Goal: Use online tool/utility: Utilize a website feature to perform a specific function

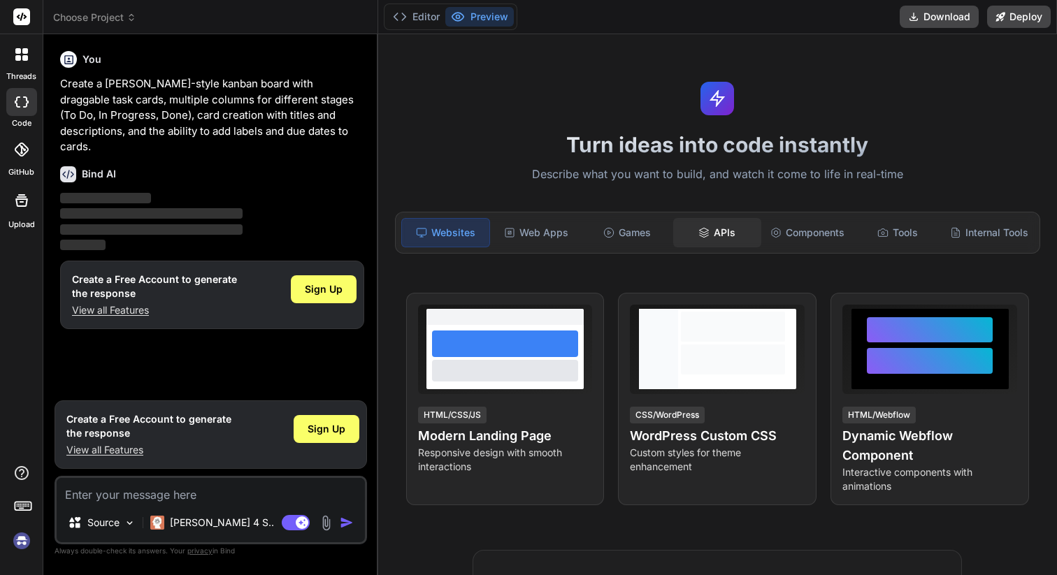
click at [715, 238] on div "APIs" at bounding box center [716, 232] width 87 height 29
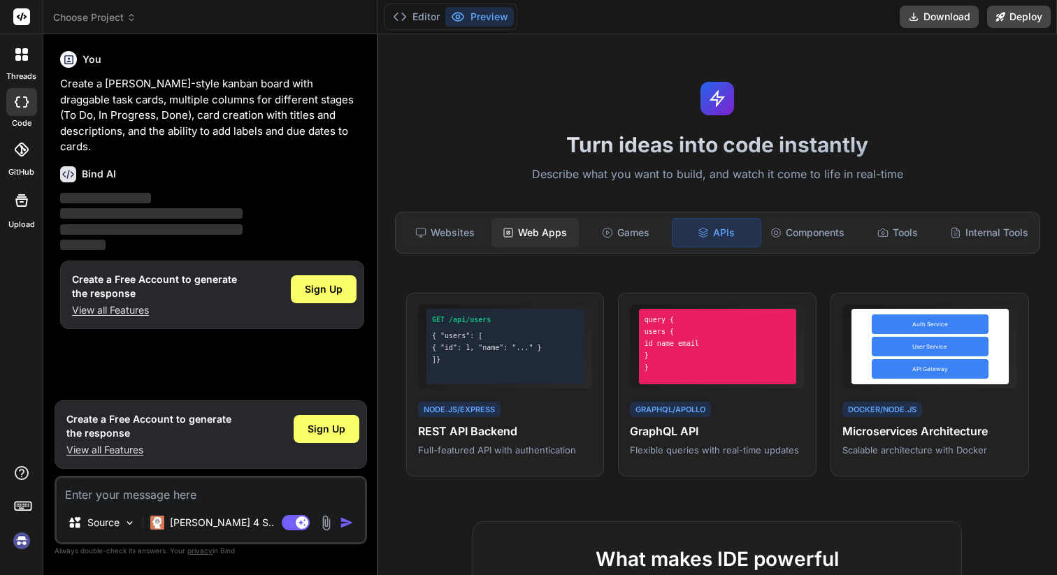
click at [532, 221] on div "Web Apps" at bounding box center [535, 232] width 87 height 29
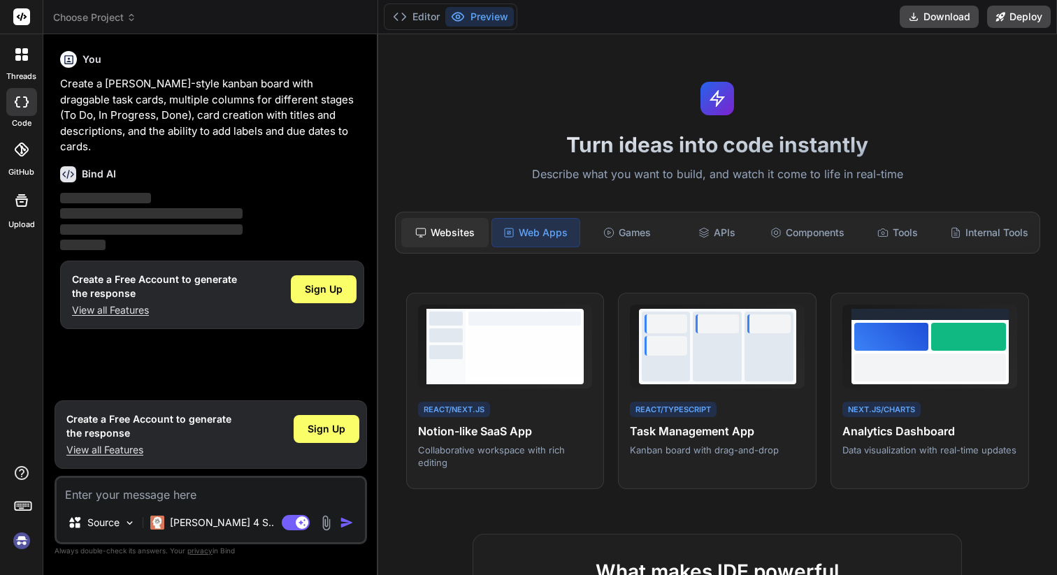
click at [436, 231] on div "Websites" at bounding box center [444, 232] width 87 height 29
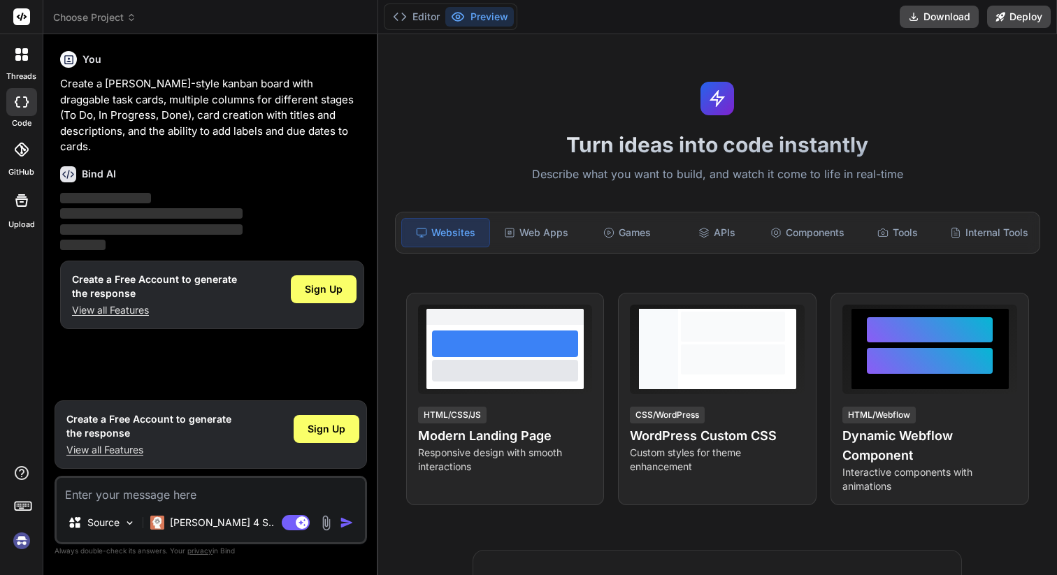
click at [28, 58] on div at bounding box center [21, 54] width 29 height 29
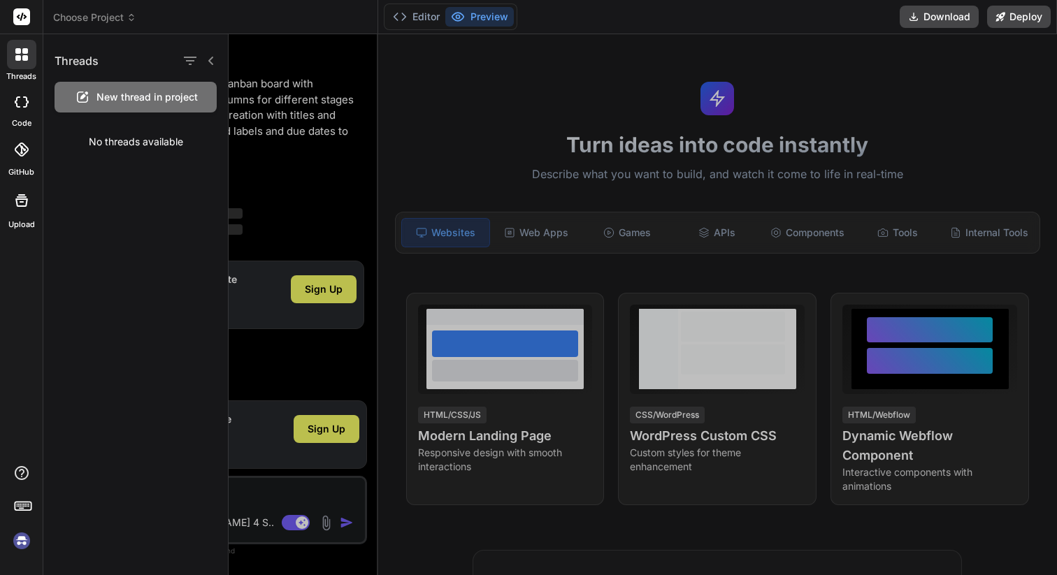
click at [19, 104] on icon at bounding box center [22, 101] width 14 height 11
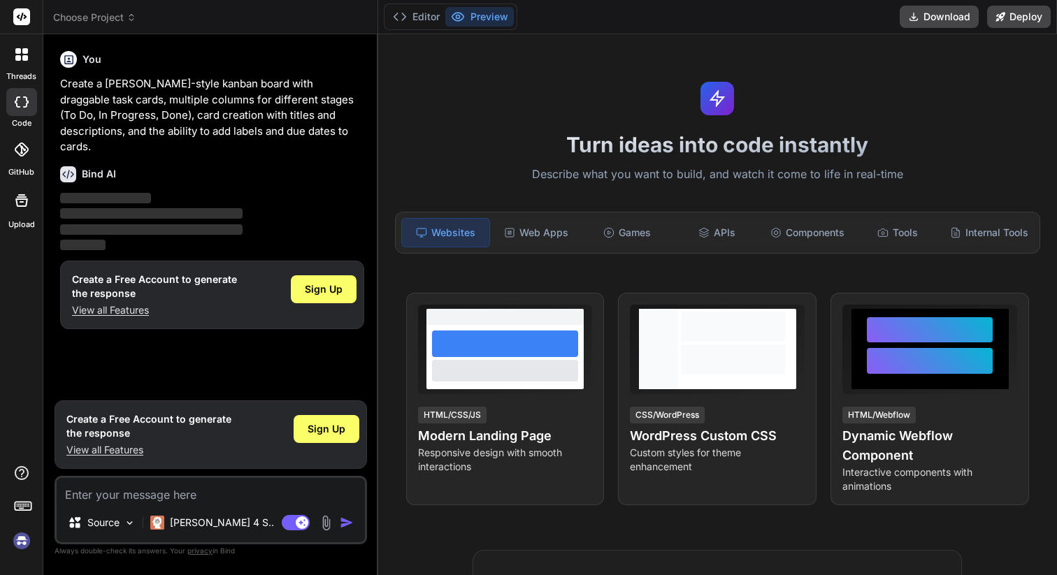
click at [24, 146] on icon at bounding box center [22, 150] width 14 height 14
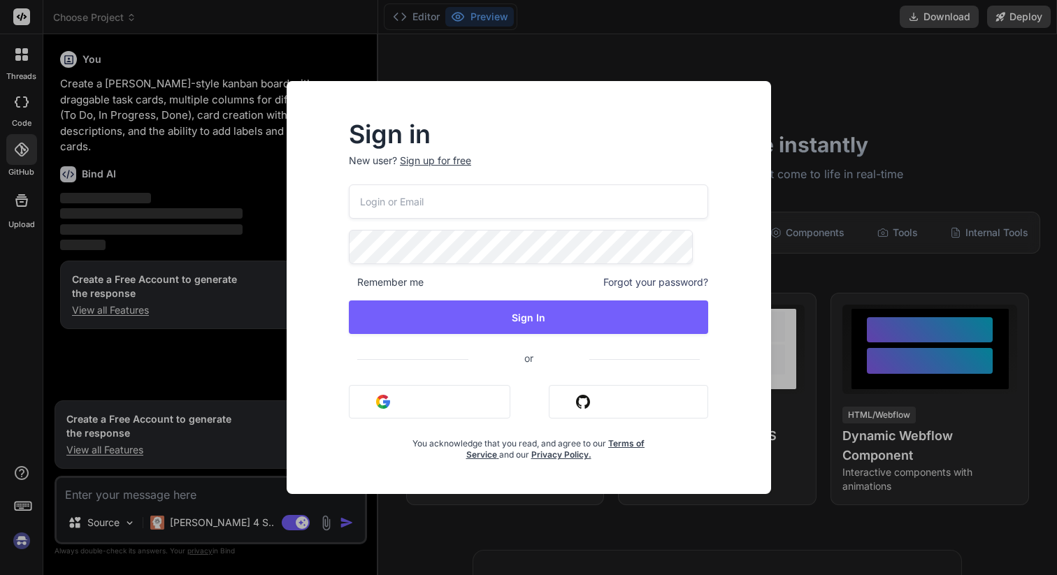
click at [18, 215] on div "Sign in New user? Sign up for free Remember me Forgot your password? Sign In or…" at bounding box center [528, 287] width 1057 height 575
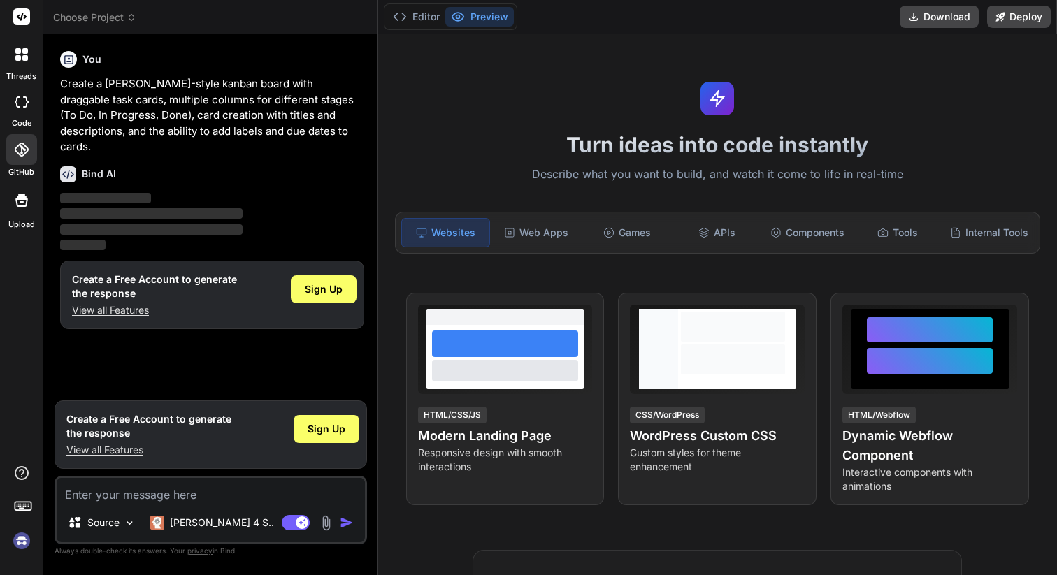
click at [27, 103] on icon at bounding box center [26, 101] width 6 height 11
type textarea "x"
click at [29, 16] on rect at bounding box center [21, 16] width 17 height 17
click at [27, 18] on rect at bounding box center [21, 16] width 17 height 17
click at [106, 15] on span "Choose Project" at bounding box center [94, 17] width 83 height 14
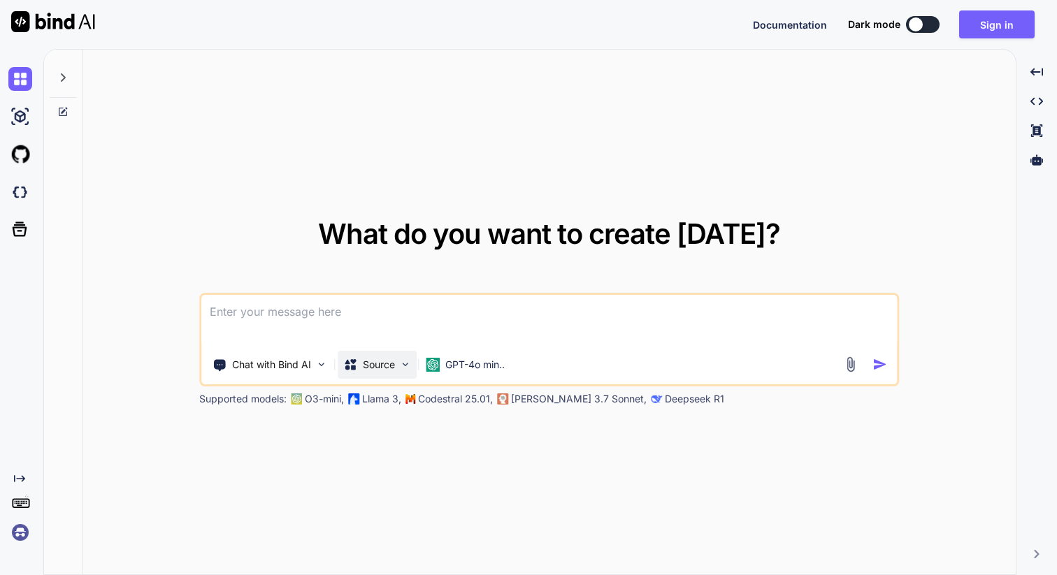
click at [410, 369] on img at bounding box center [405, 365] width 12 height 12
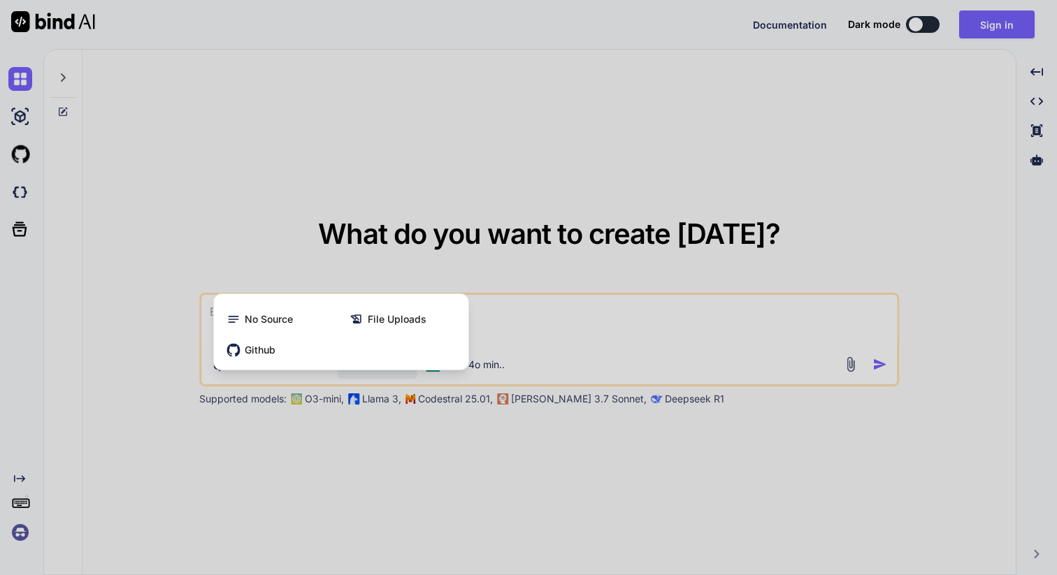
click at [297, 137] on div at bounding box center [528, 287] width 1057 height 575
type textarea "x"
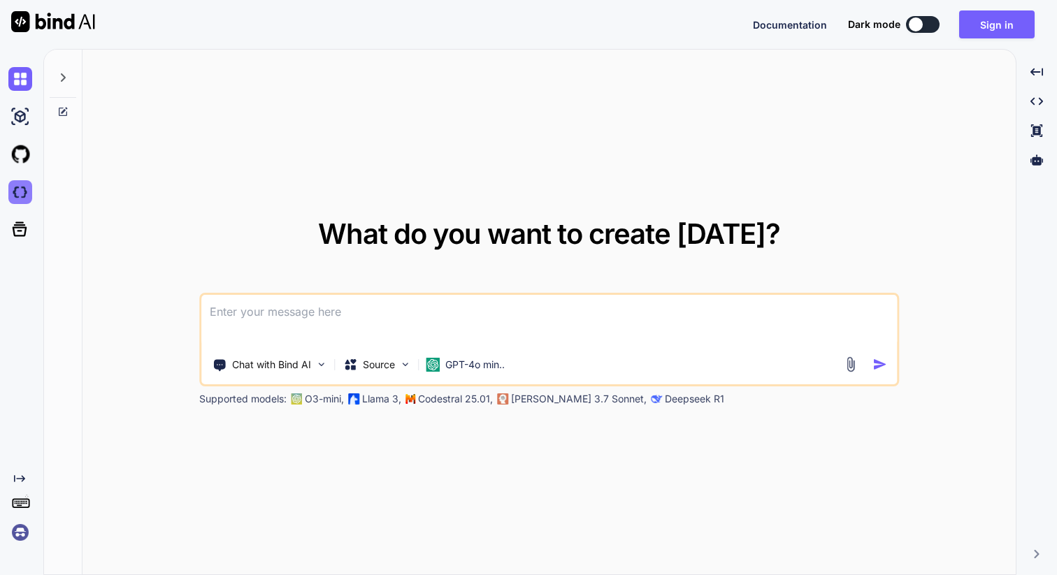
click at [14, 195] on img at bounding box center [20, 192] width 24 height 24
click at [918, 26] on div at bounding box center [916, 24] width 14 height 14
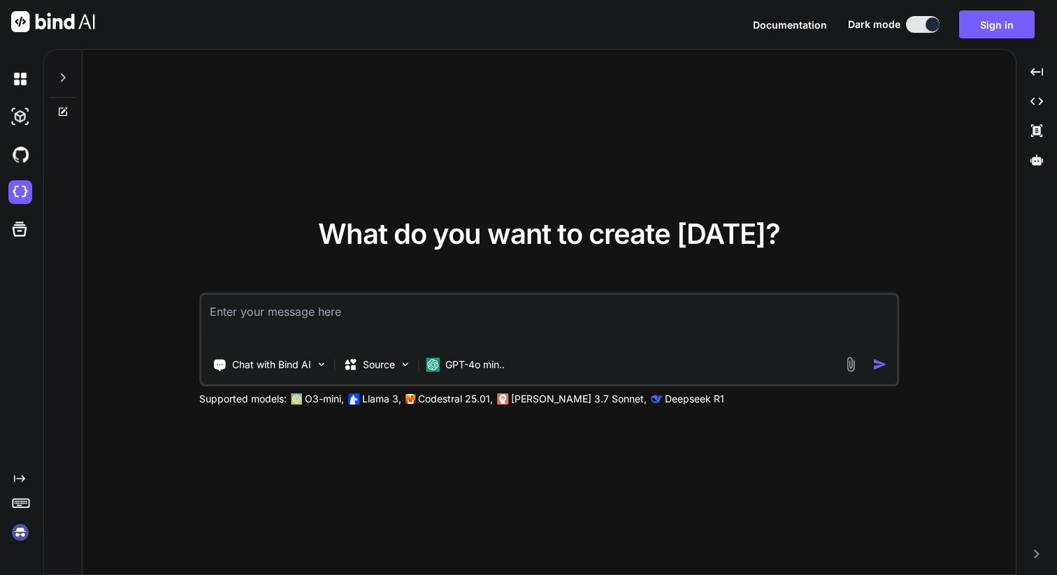
click at [38, 119] on div "Created with Pixso." at bounding box center [21, 312] width 43 height 526
click at [24, 121] on img at bounding box center [20, 117] width 24 height 24
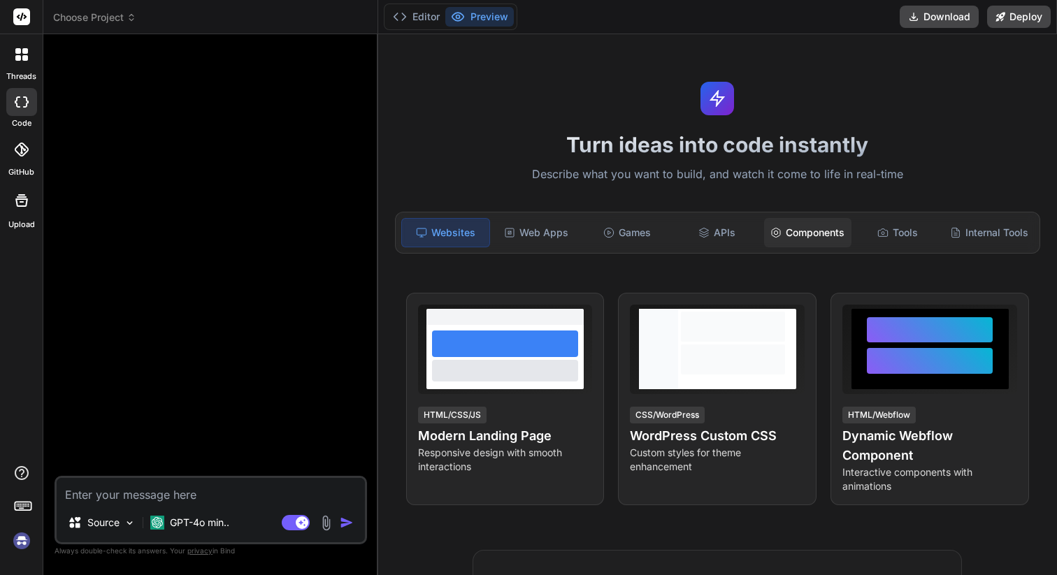
click at [786, 231] on div "Components" at bounding box center [807, 232] width 87 height 29
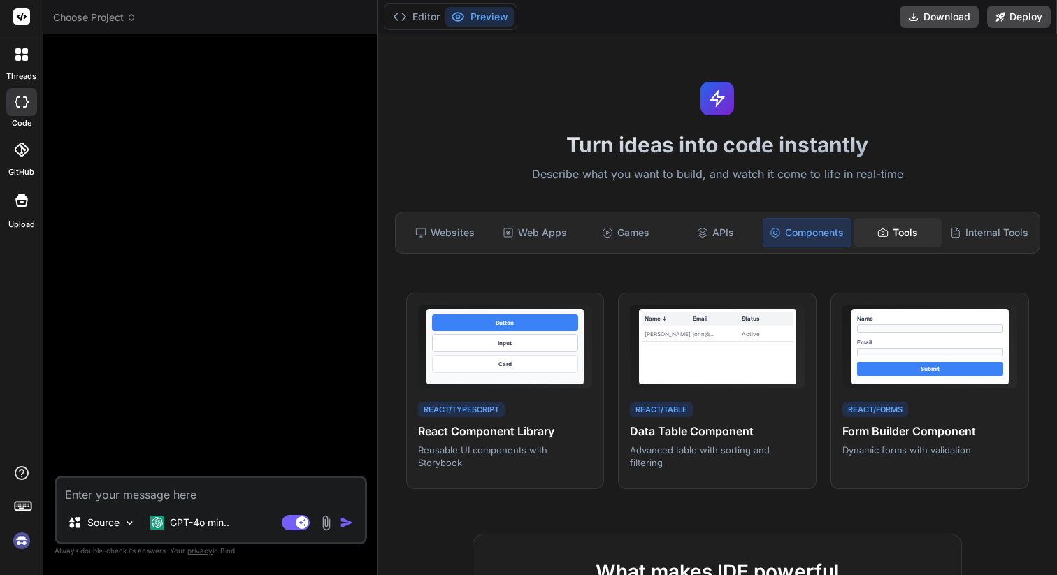
click at [880, 232] on div "Tools" at bounding box center [897, 232] width 87 height 29
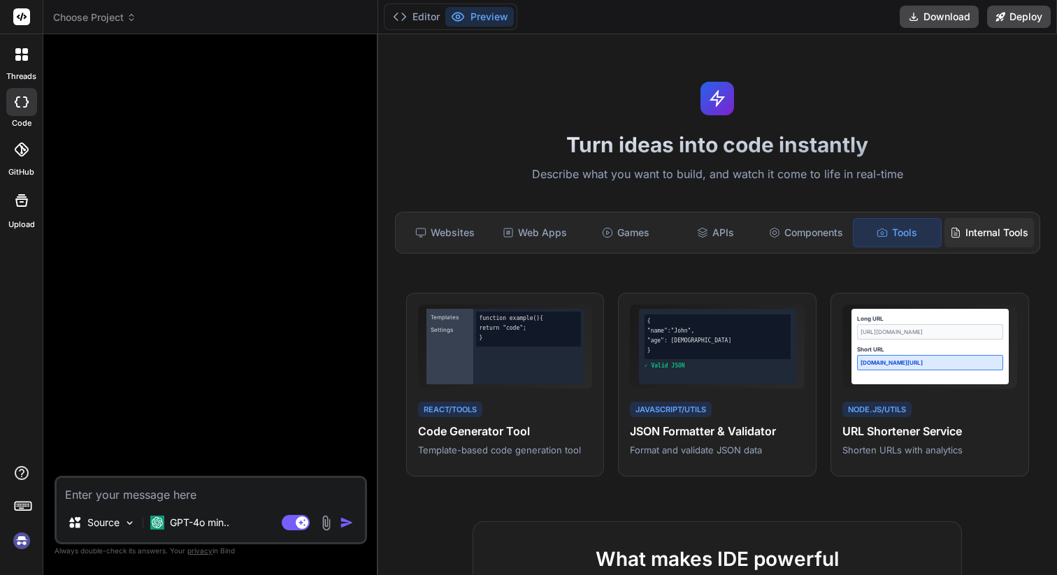
click at [979, 236] on div "Internal Tools" at bounding box center [989, 232] width 89 height 29
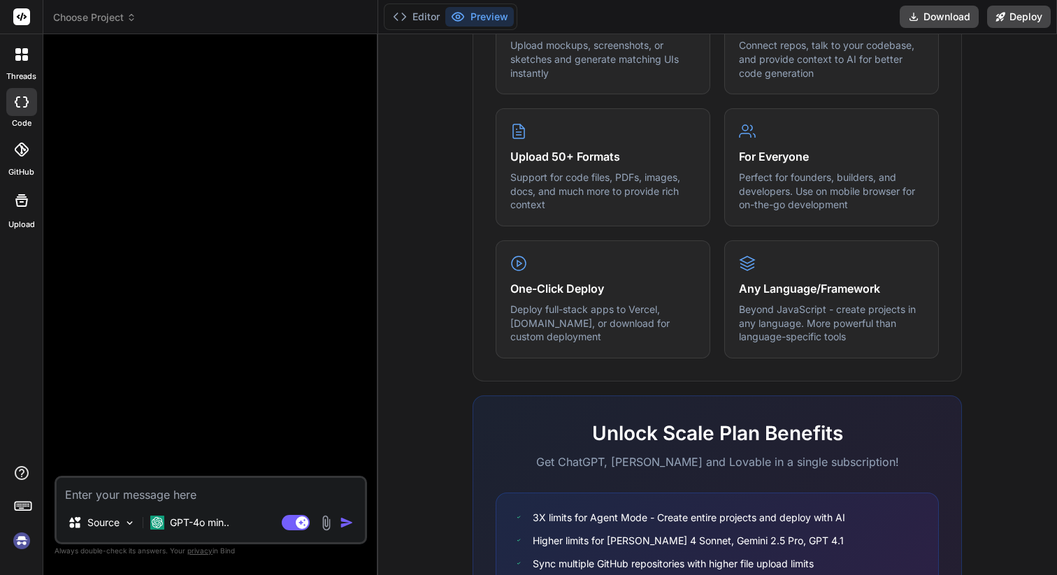
scroll to position [775, 0]
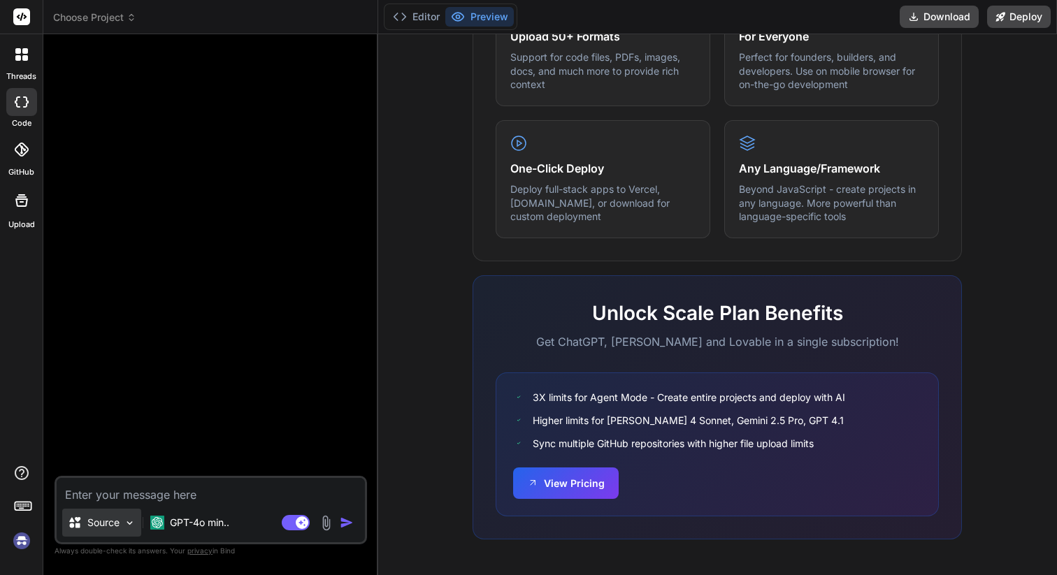
click at [113, 526] on p "Source" at bounding box center [103, 523] width 32 height 14
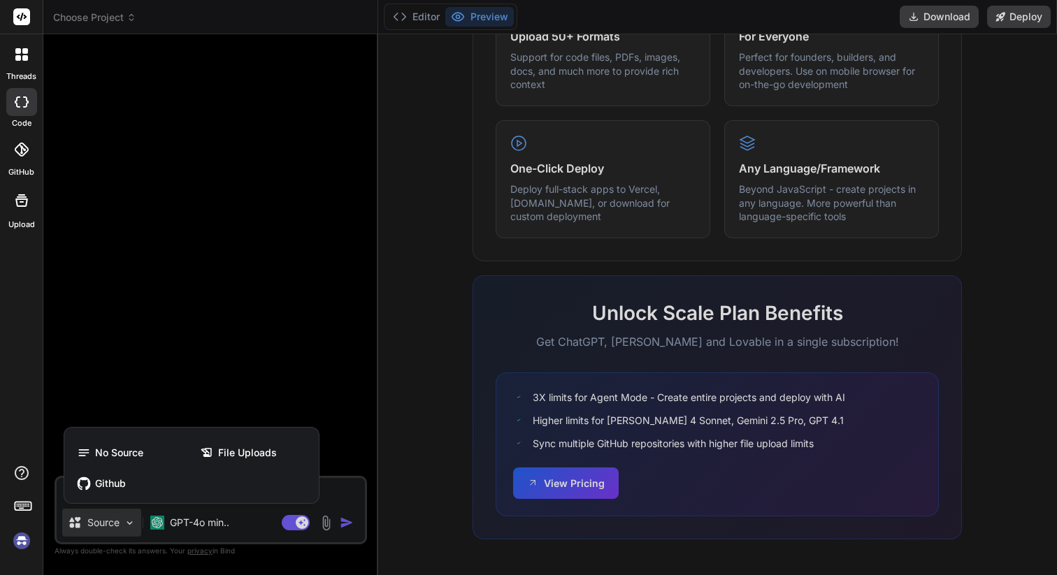
click at [220, 524] on div at bounding box center [528, 287] width 1057 height 575
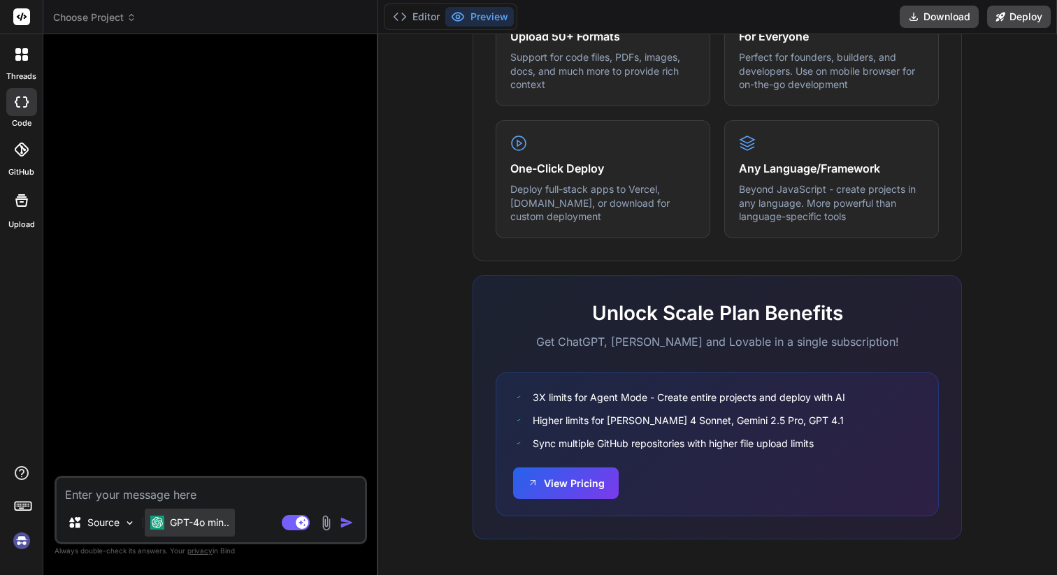
click at [185, 524] on p "GPT-4o min.." at bounding box center [199, 523] width 59 height 14
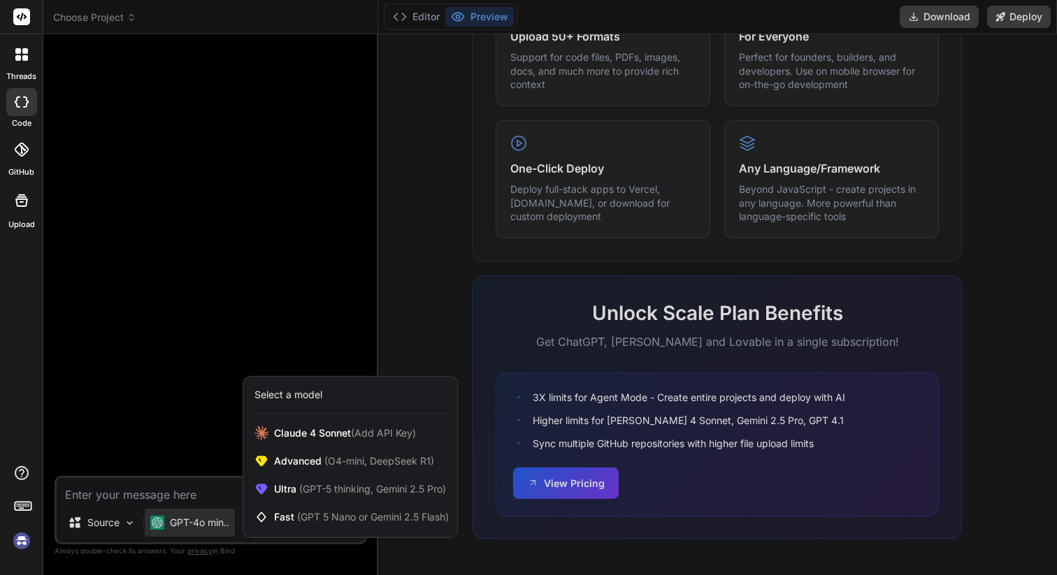
click at [321, 266] on div at bounding box center [528, 287] width 1057 height 575
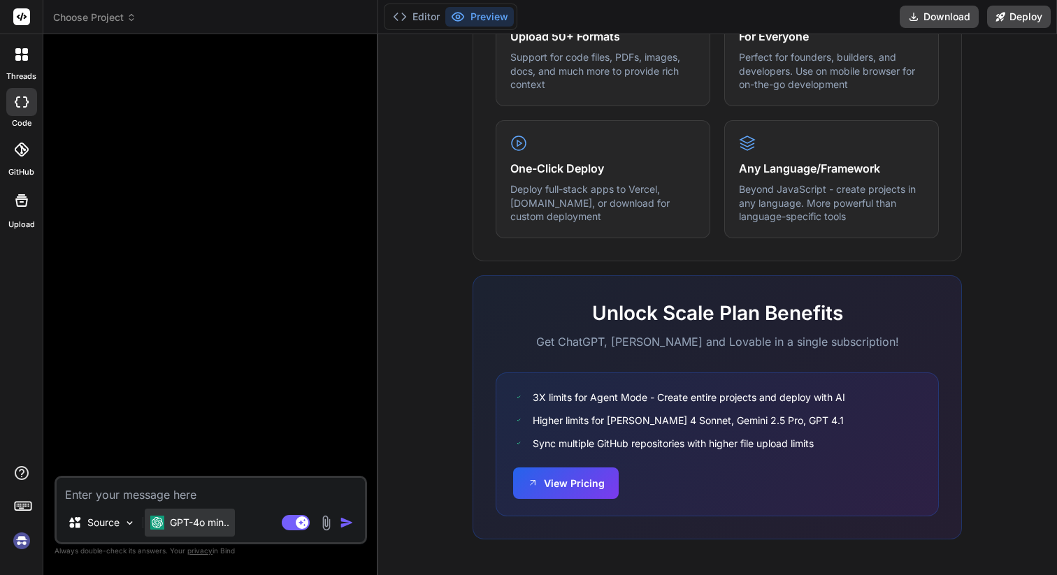
click at [196, 534] on div "GPT-4o min.." at bounding box center [190, 523] width 90 height 28
type textarea "x"
